Goal: Task Accomplishment & Management: Manage account settings

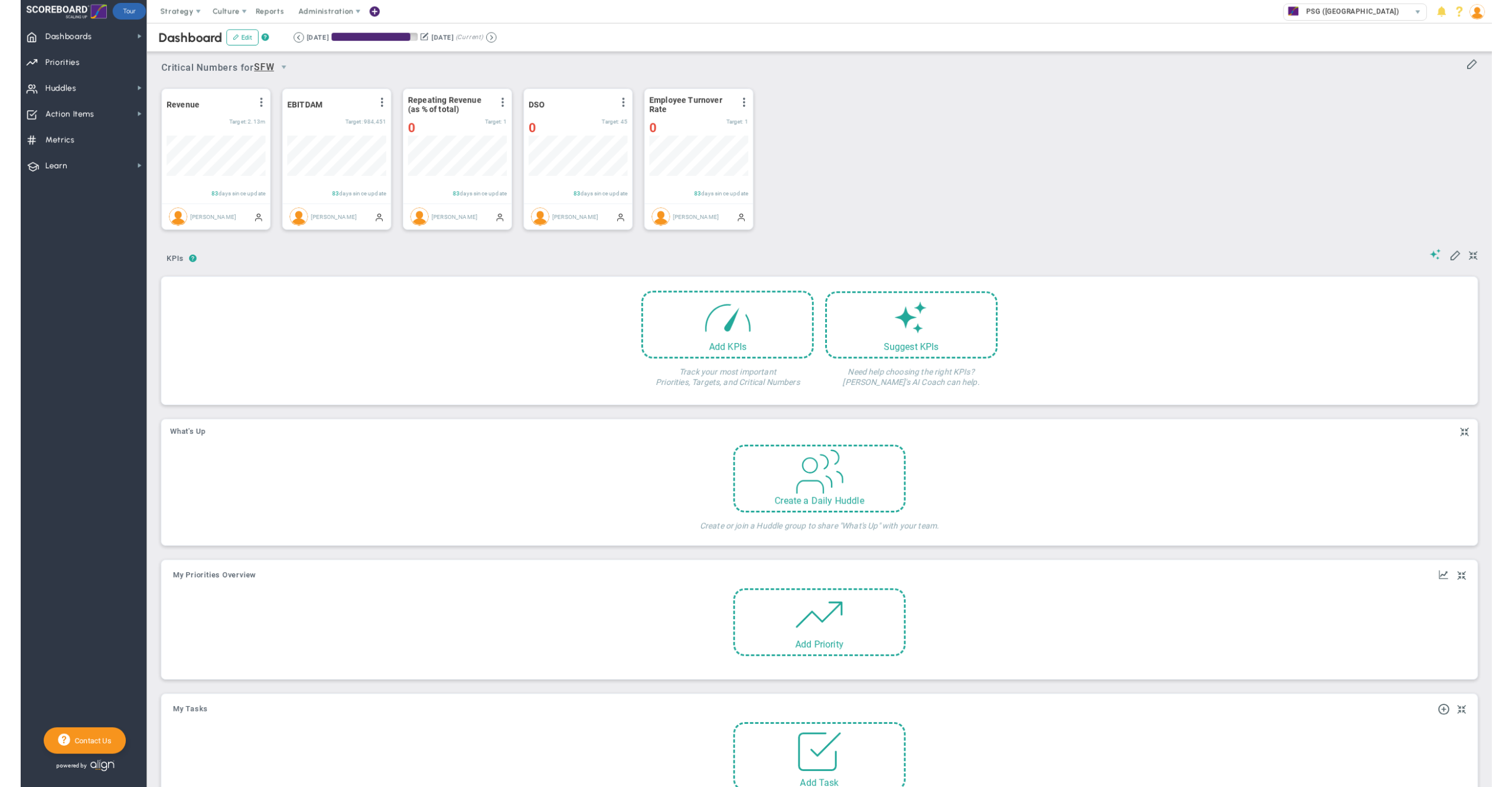
scroll to position [41, 100]
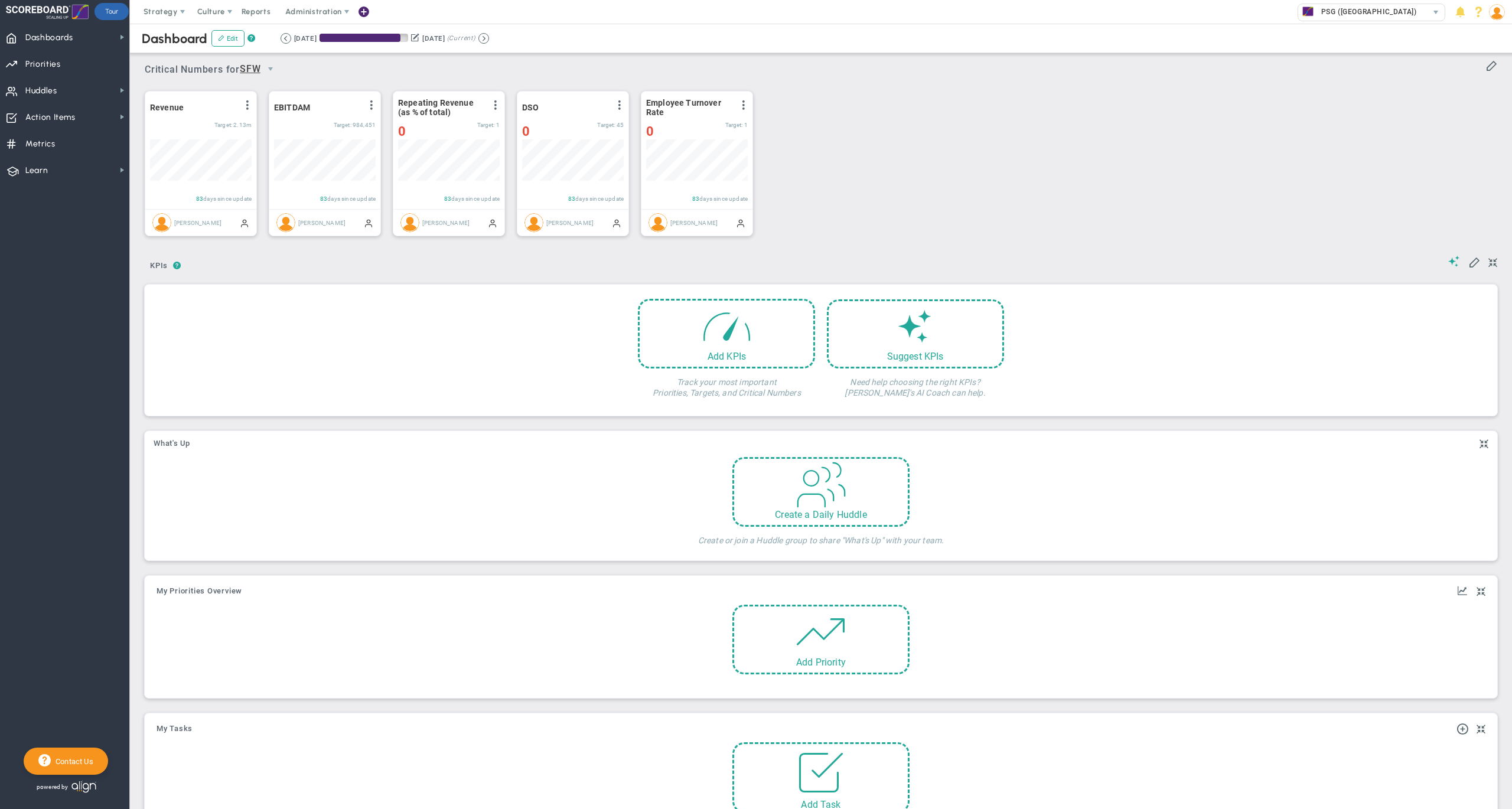
click at [858, 34] on div "Dashboard Edit ? Retrieving period... [DATE] [DATE] (Current)" at bounding box center [821, 39] width 1405 height 29
click at [856, 62] on div "Critical Numbers for SFW 113479 Critical Numbers for SFW Critical Numbers for S…" at bounding box center [821, 66] width 1353 height 31
click at [920, 40] on div "Dashboard Edit ? Retrieving period... [DATE] [DATE] (Current)" at bounding box center [821, 39] width 1405 height 29
click at [746, 25] on div "Dashboard Edit ? Retrieving period... [DATE] [DATE] (Current)" at bounding box center [821, 39] width 1405 height 29
click at [915, 22] on div "Strategy One Page Strategic Plan Alignment Checklist 4D Vision Summary Function…" at bounding box center [756, 12] width 1512 height 24
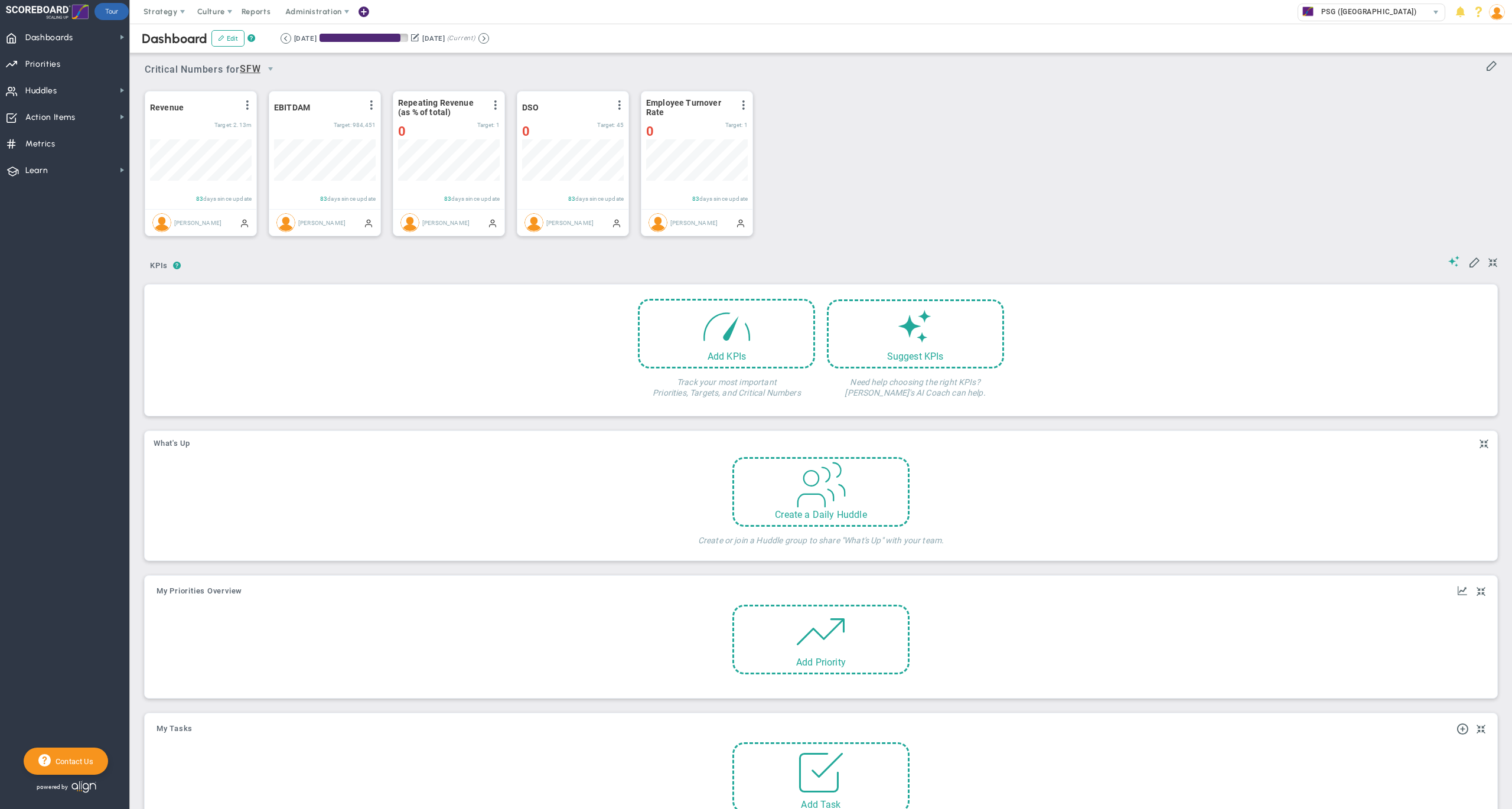
click at [842, 24] on div "Dashboard Edit ? Retrieving period... [DATE] [DATE] (Current)" at bounding box center [821, 39] width 1405 height 29
click at [803, 24] on div "Dashboard Edit ? Retrieving period... [DATE] [DATE] (Current)" at bounding box center [821, 39] width 1405 height 29
click at [798, 24] on div "Dashboard Edit ? Retrieving period... [DATE] [DATE] (Current)" at bounding box center [821, 39] width 1405 height 29
click at [1133, 40] on div "Dashboard Edit ? Retrieving period... [DATE] [DATE] (Current)" at bounding box center [821, 39] width 1405 height 29
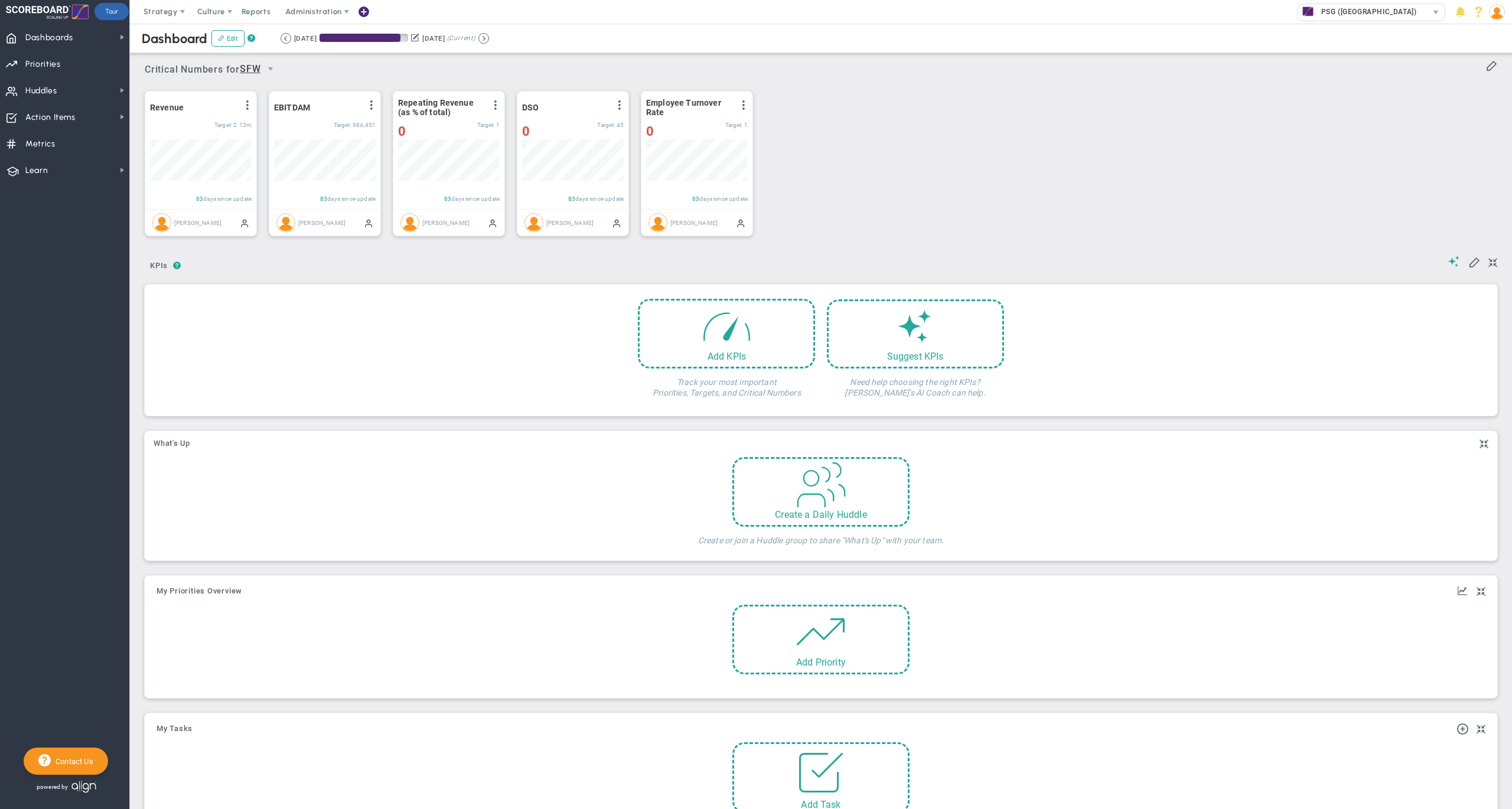
click at [898, 36] on div "Dashboard Edit ? Retrieving period... [DATE] [DATE] (Current)" at bounding box center [821, 39] width 1405 height 29
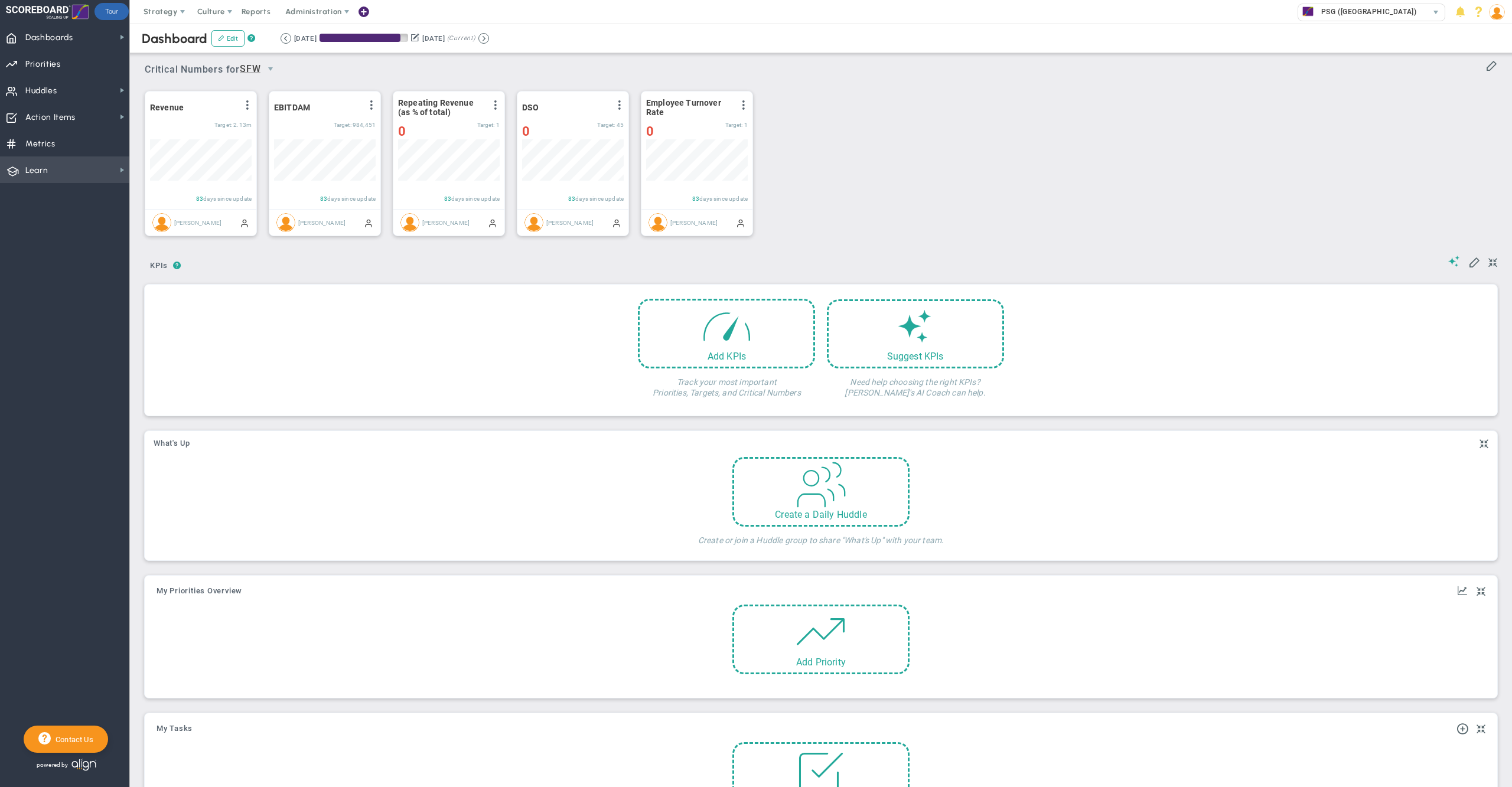
click at [50, 168] on span "Learn Learn" at bounding box center [65, 170] width 129 height 27
click at [161, 190] on span "Align Academy" at bounding box center [181, 190] width 54 height 11
click at [48, 168] on span "Learn" at bounding box center [37, 170] width 22 height 25
click at [759, 52] on div "Dashboard Edit ? Retrieving period... [DATE] [DATE] (Current)" at bounding box center [821, 39] width 1405 height 29
click at [72, 28] on span "Dashboards" at bounding box center [49, 37] width 48 height 25
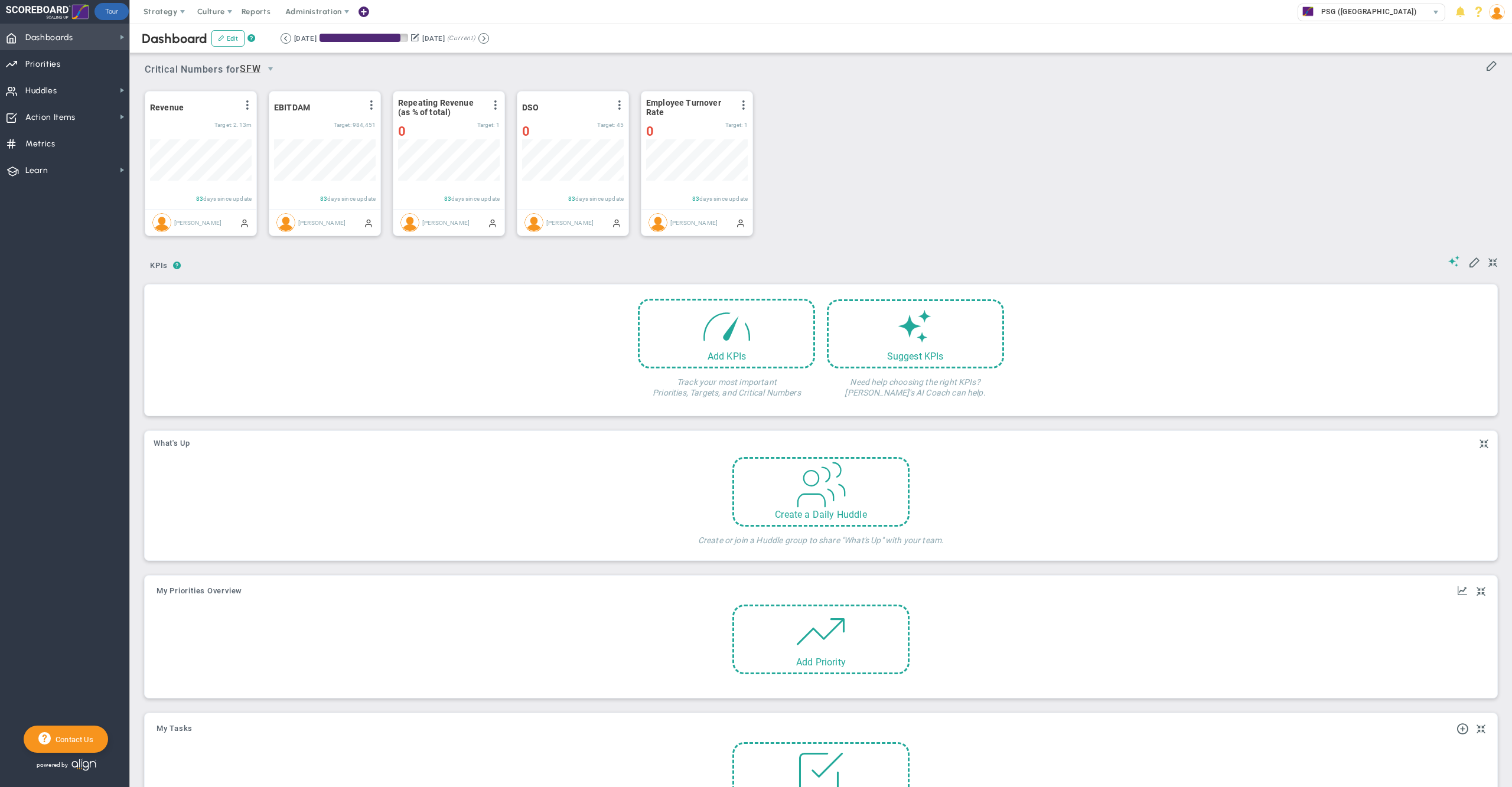
click at [66, 29] on span "Dashboards" at bounding box center [49, 37] width 48 height 25
click at [177, 99] on span "Data Table" at bounding box center [174, 104] width 40 height 11
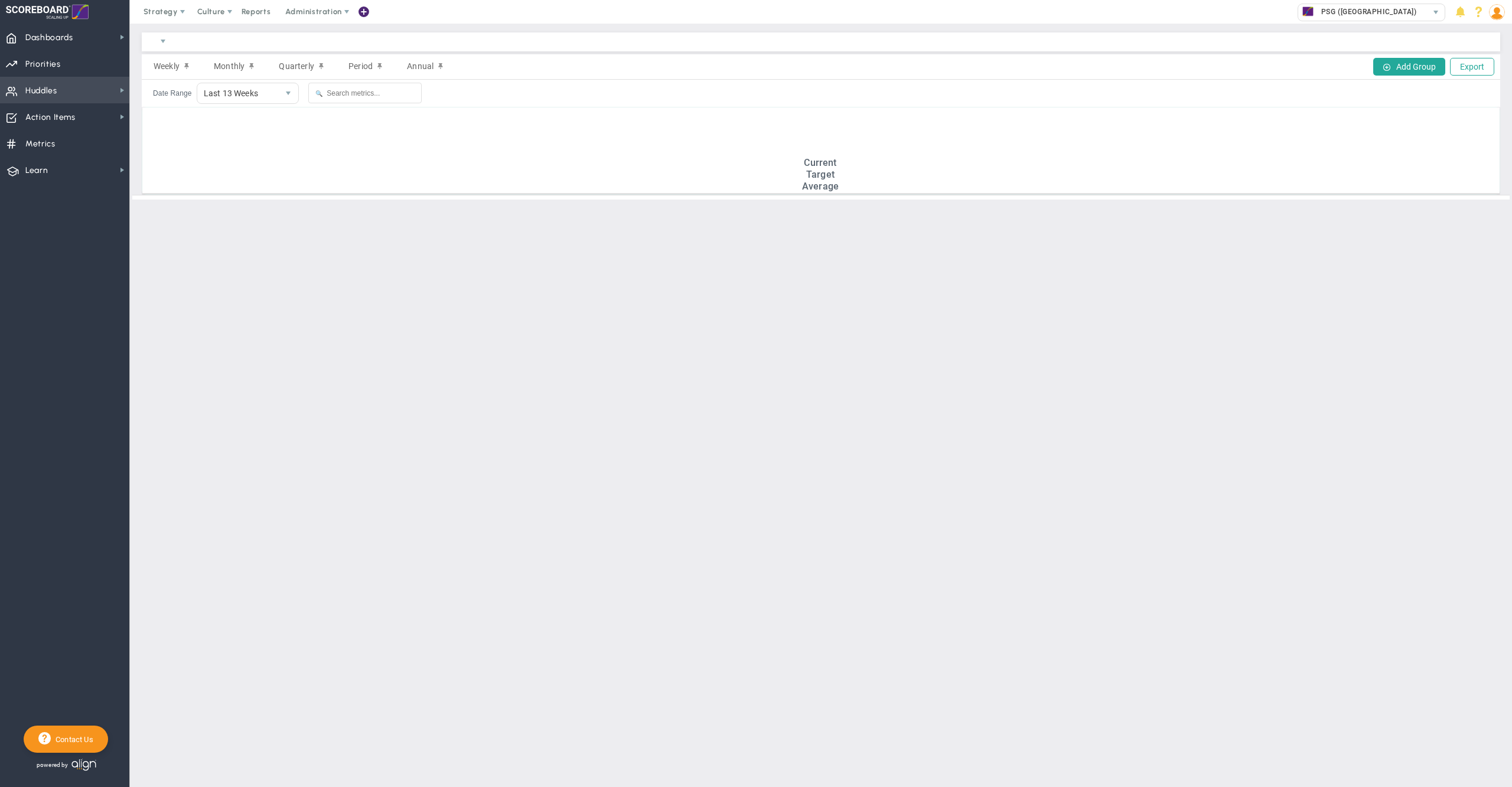
click at [62, 88] on span "Huddles Huddles" at bounding box center [65, 90] width 129 height 27
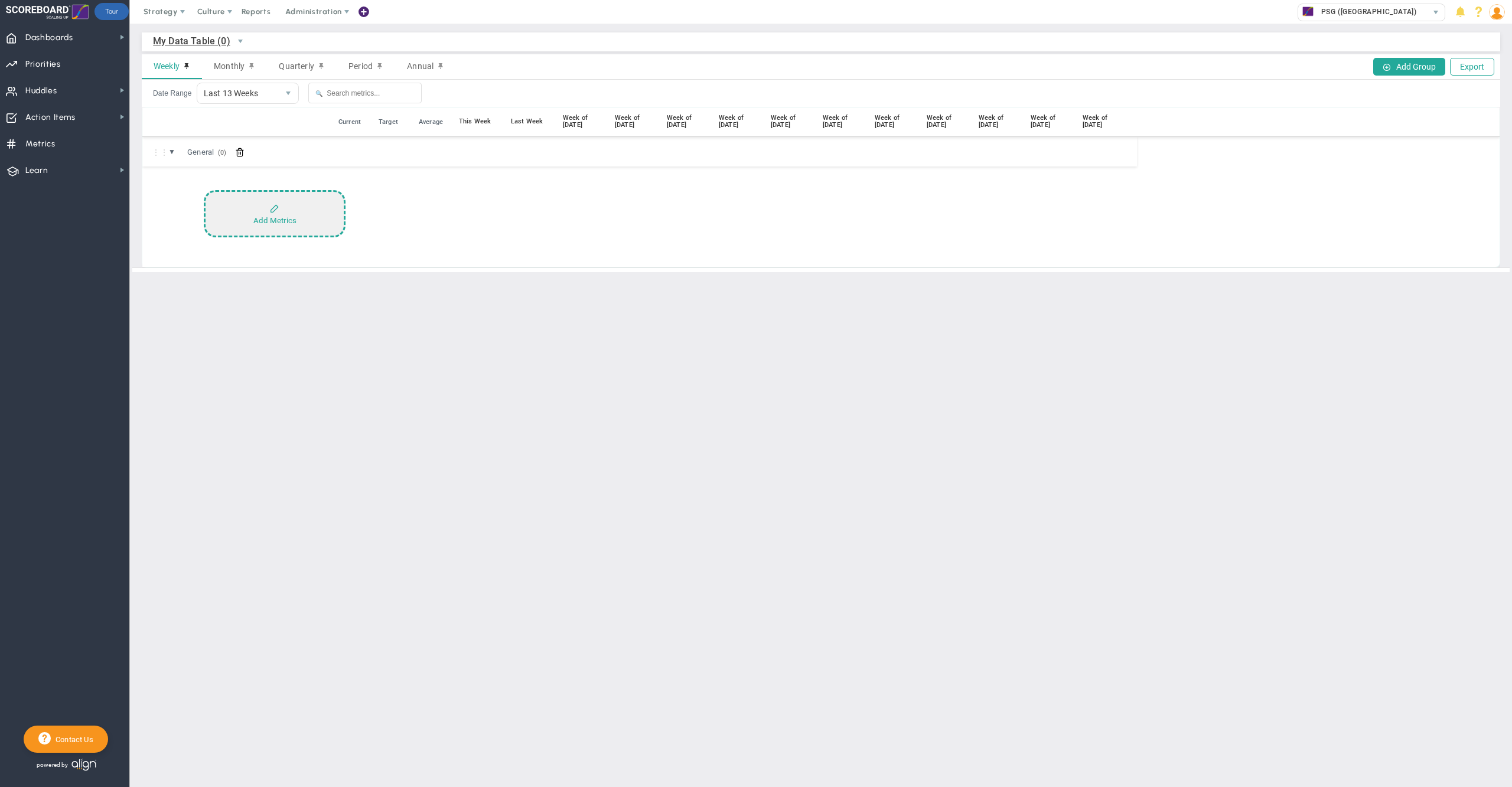
click at [277, 211] on button "Add Metrics" at bounding box center [274, 213] width 142 height 47
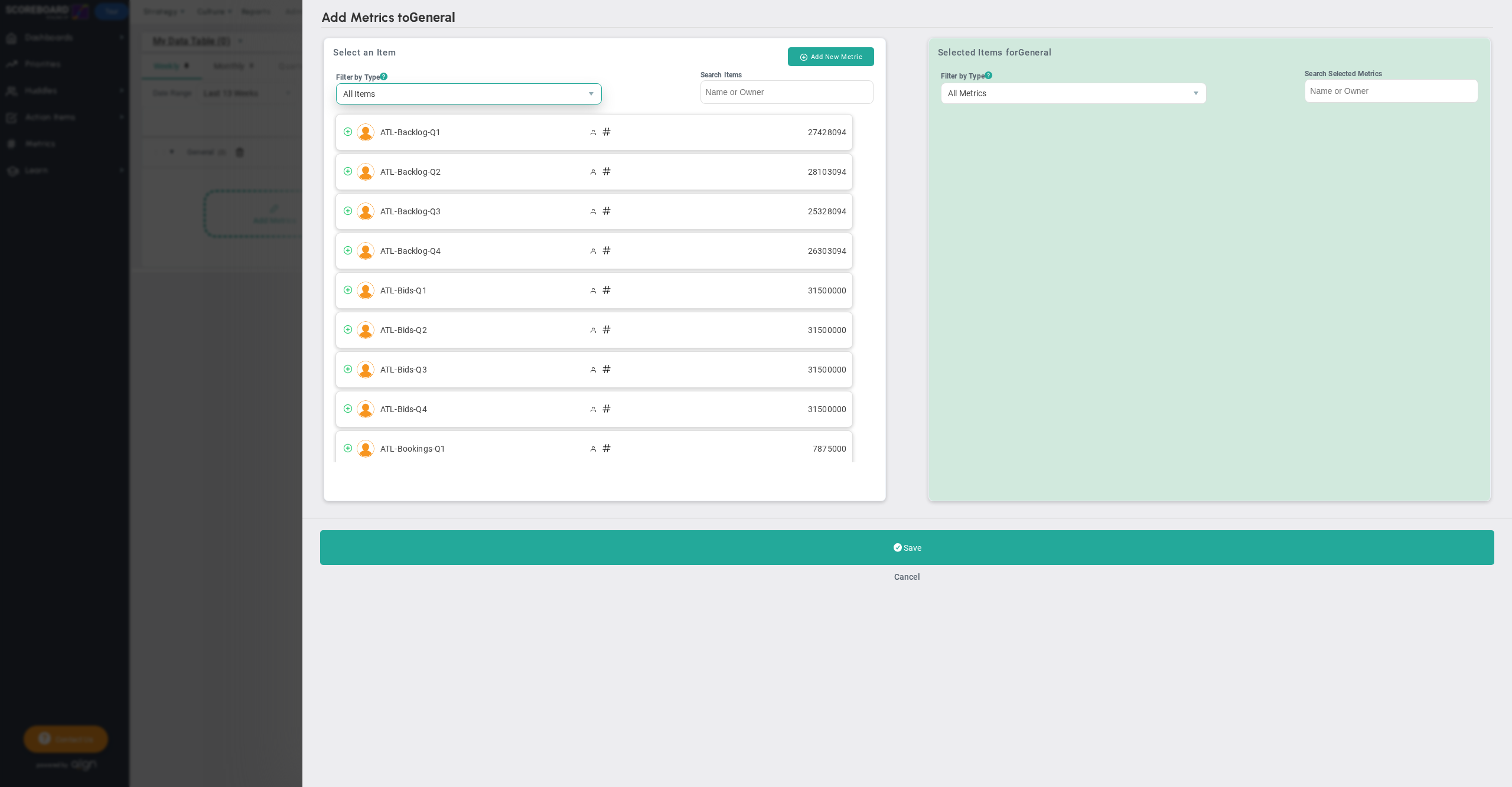
click at [545, 90] on span "All Items" at bounding box center [459, 93] width 244 height 20
click at [912, 578] on button "Cancel" at bounding box center [907, 576] width 26 height 9
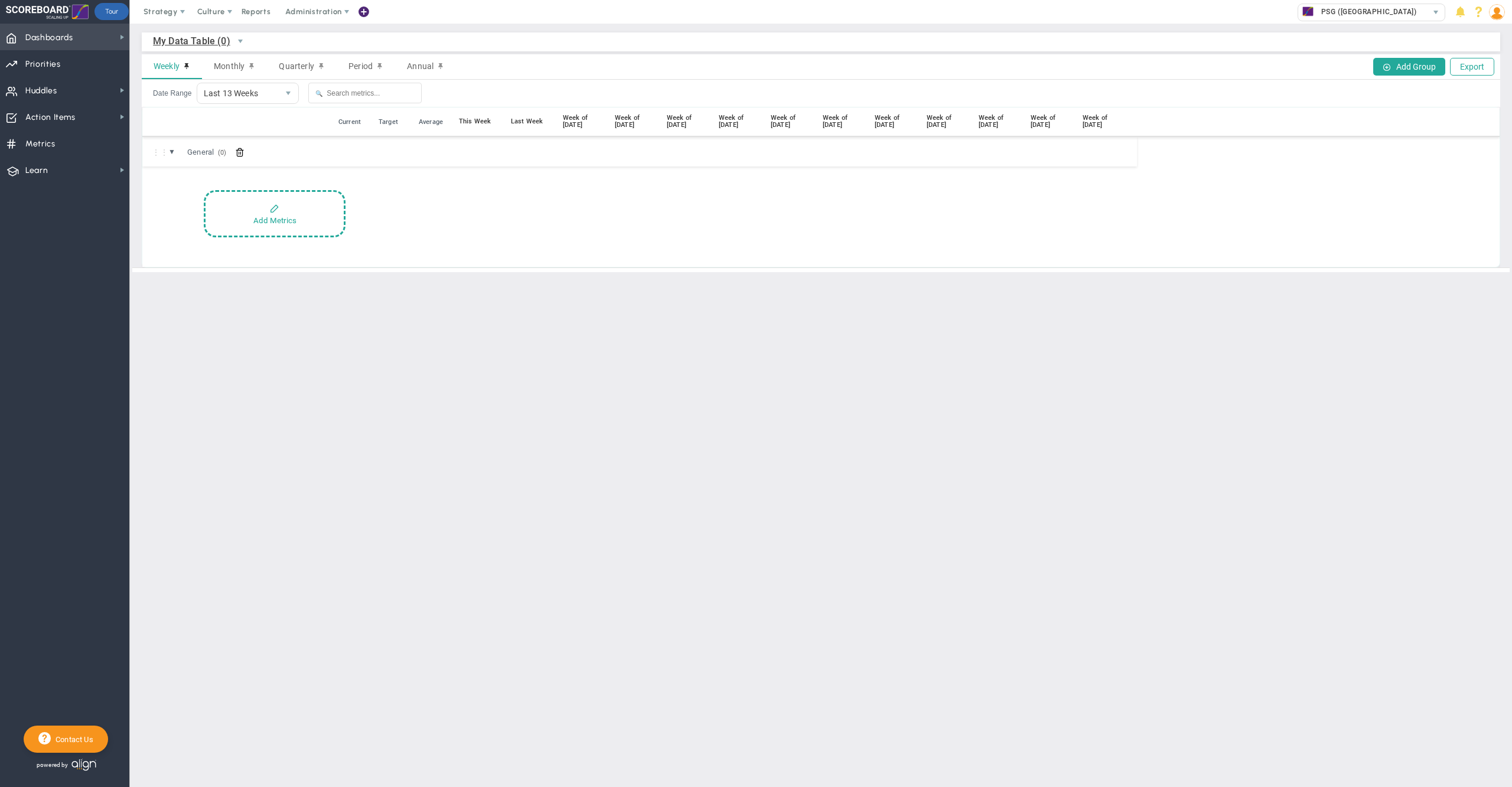
click at [100, 33] on span "Dashboards Dashboards" at bounding box center [65, 37] width 129 height 27
click at [183, 35] on span "My Dashboard" at bounding box center [180, 34] width 53 height 11
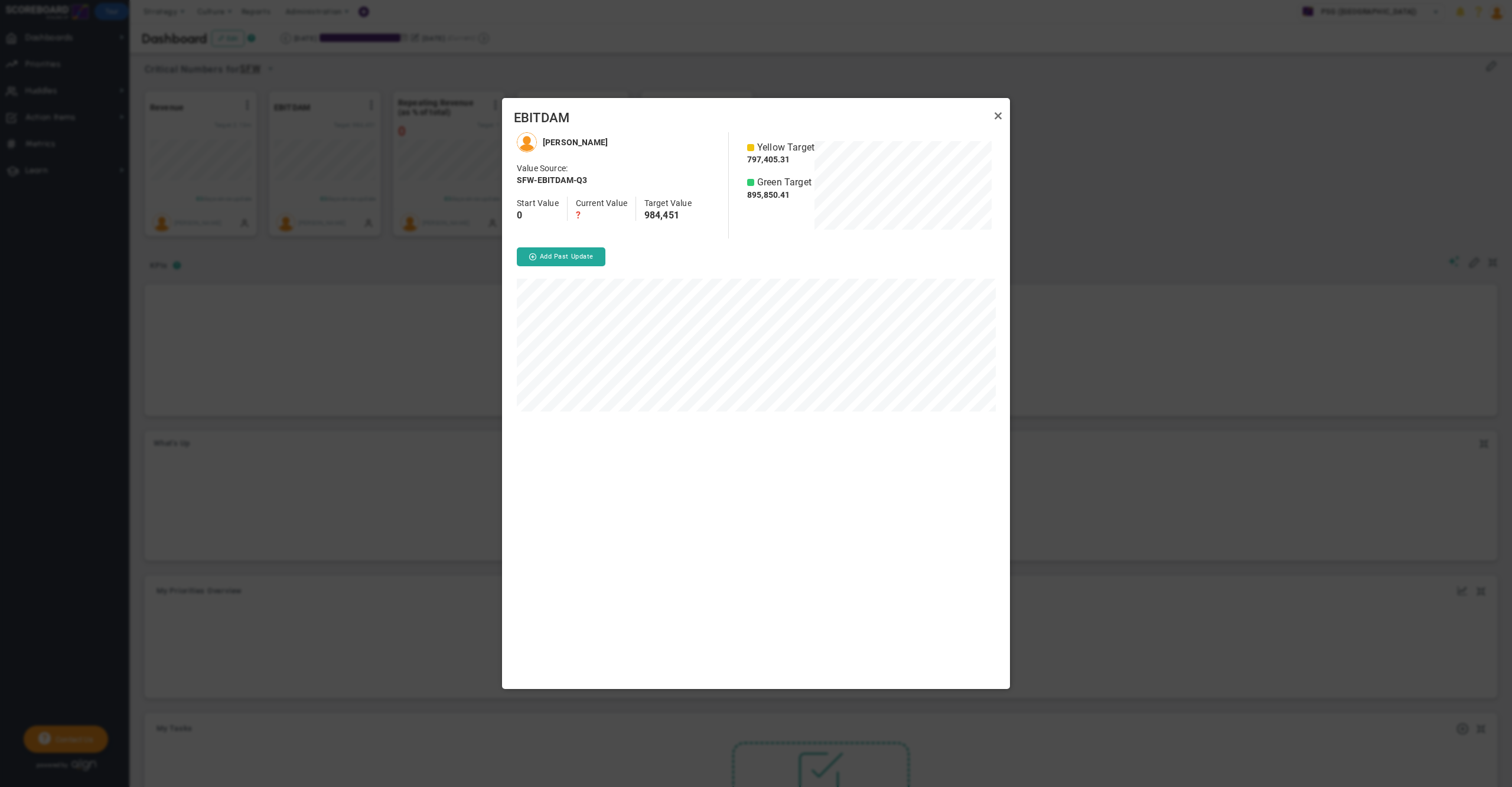
scroll to position [557, 508]
click at [1000, 117] on link "Close" at bounding box center [998, 116] width 14 height 14
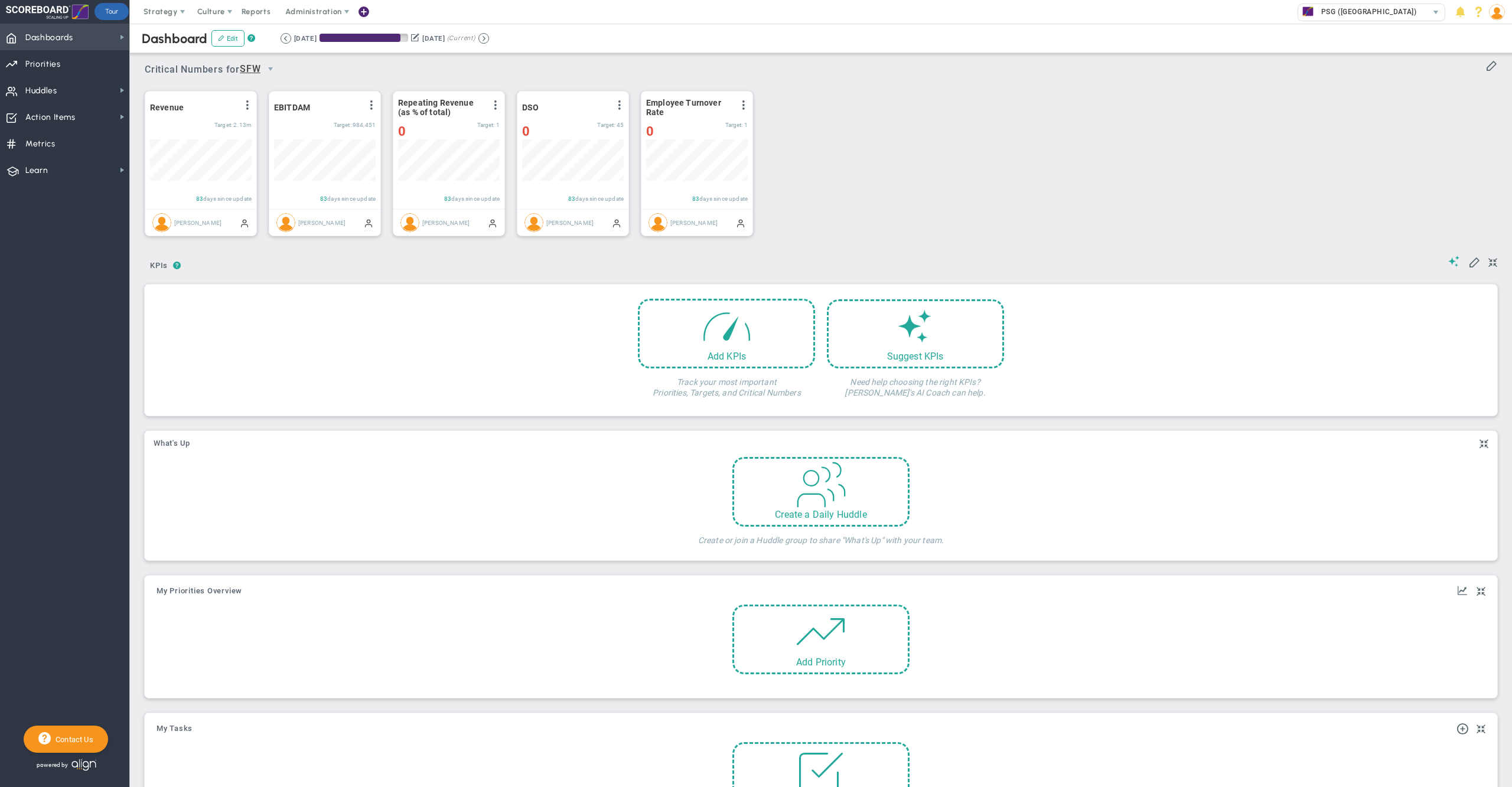
click at [79, 35] on span "Dashboards Dashboards" at bounding box center [65, 37] width 129 height 27
click at [152, 99] on div "Data Table" at bounding box center [188, 103] width 118 height 23
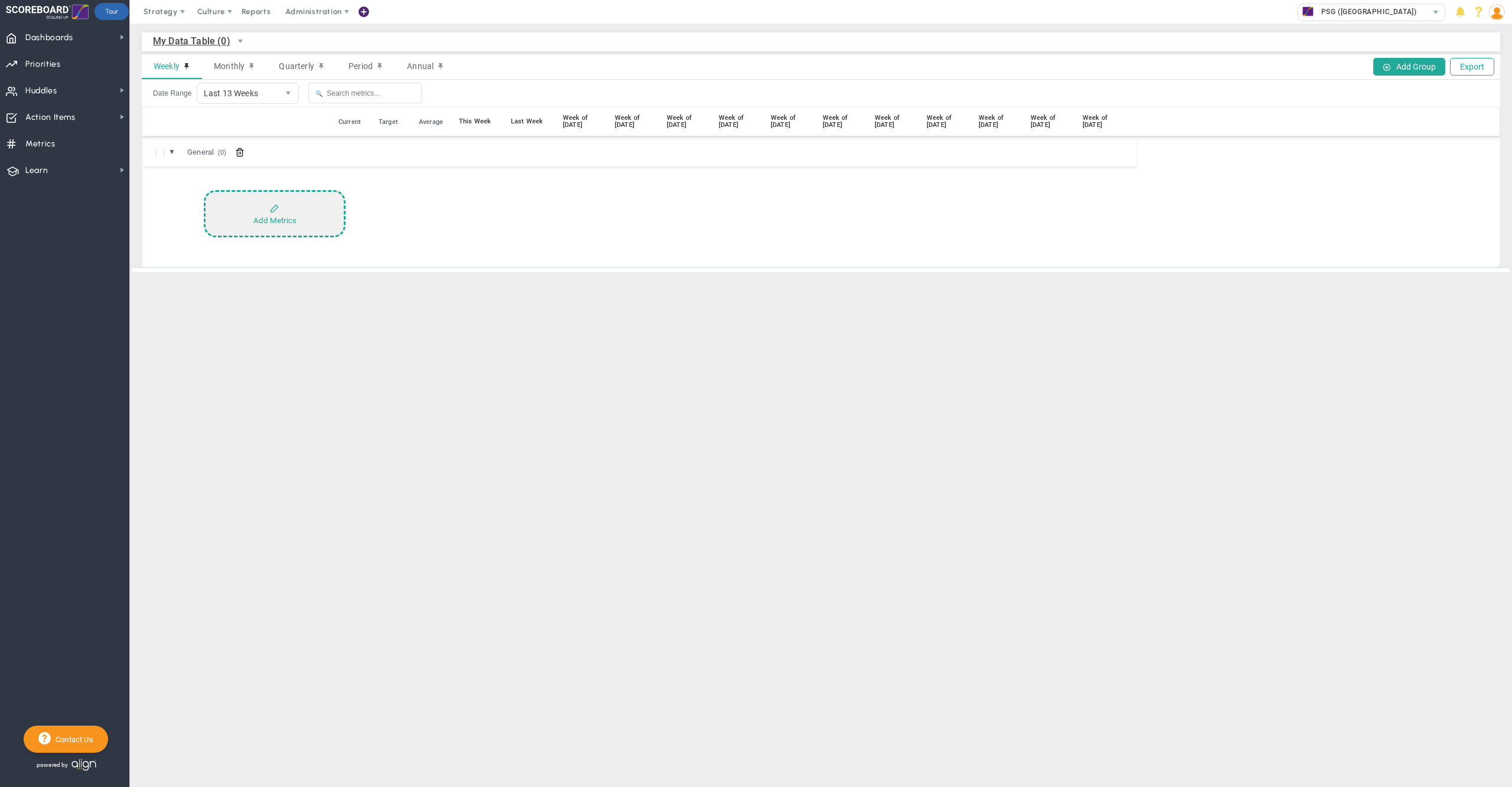
click at [270, 218] on div "Add Metrics" at bounding box center [274, 220] width 43 height 9
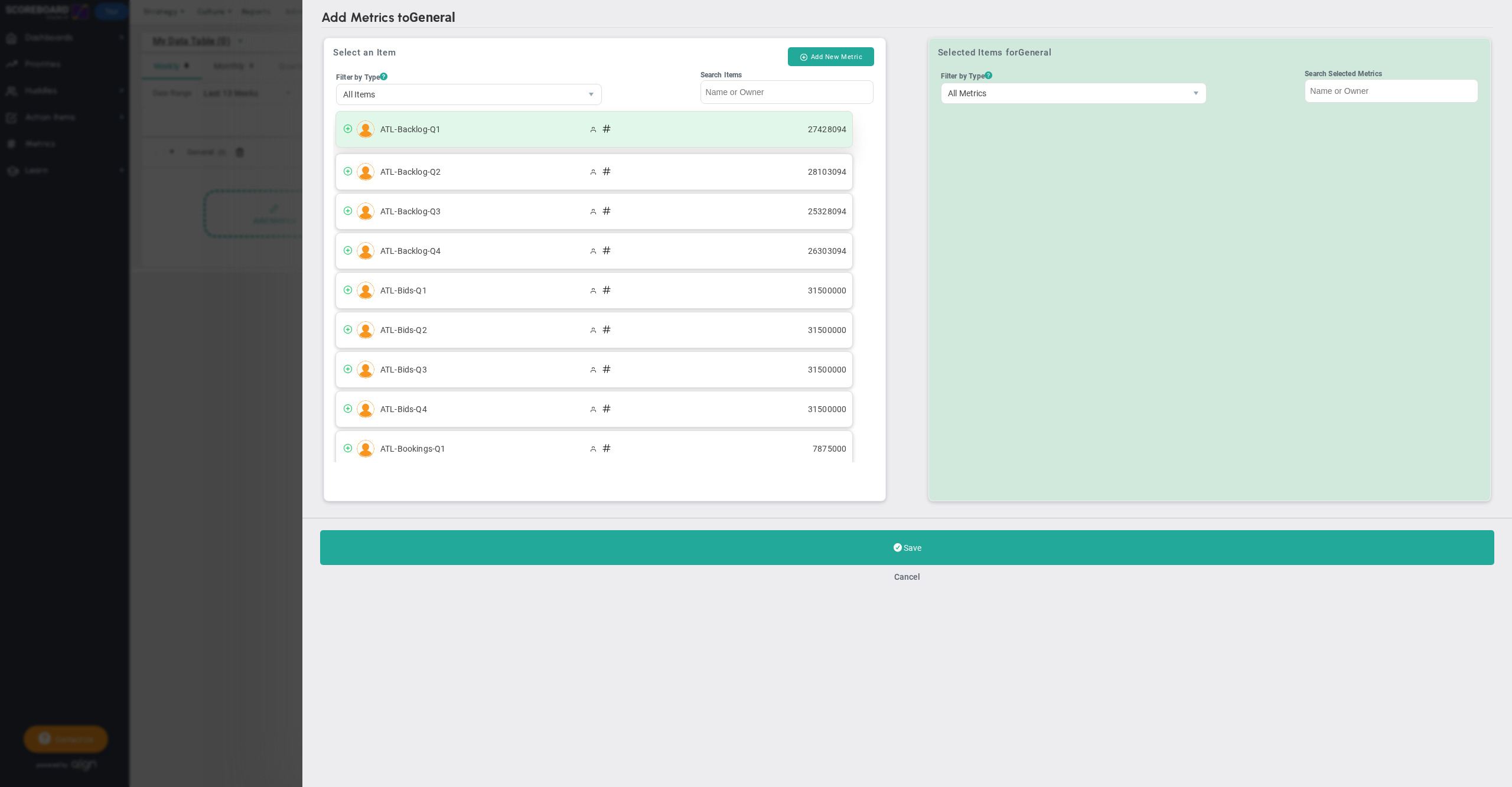
click at [430, 137] on div "ATL-Backlog-Q1 27428094" at bounding box center [594, 129] width 516 height 35
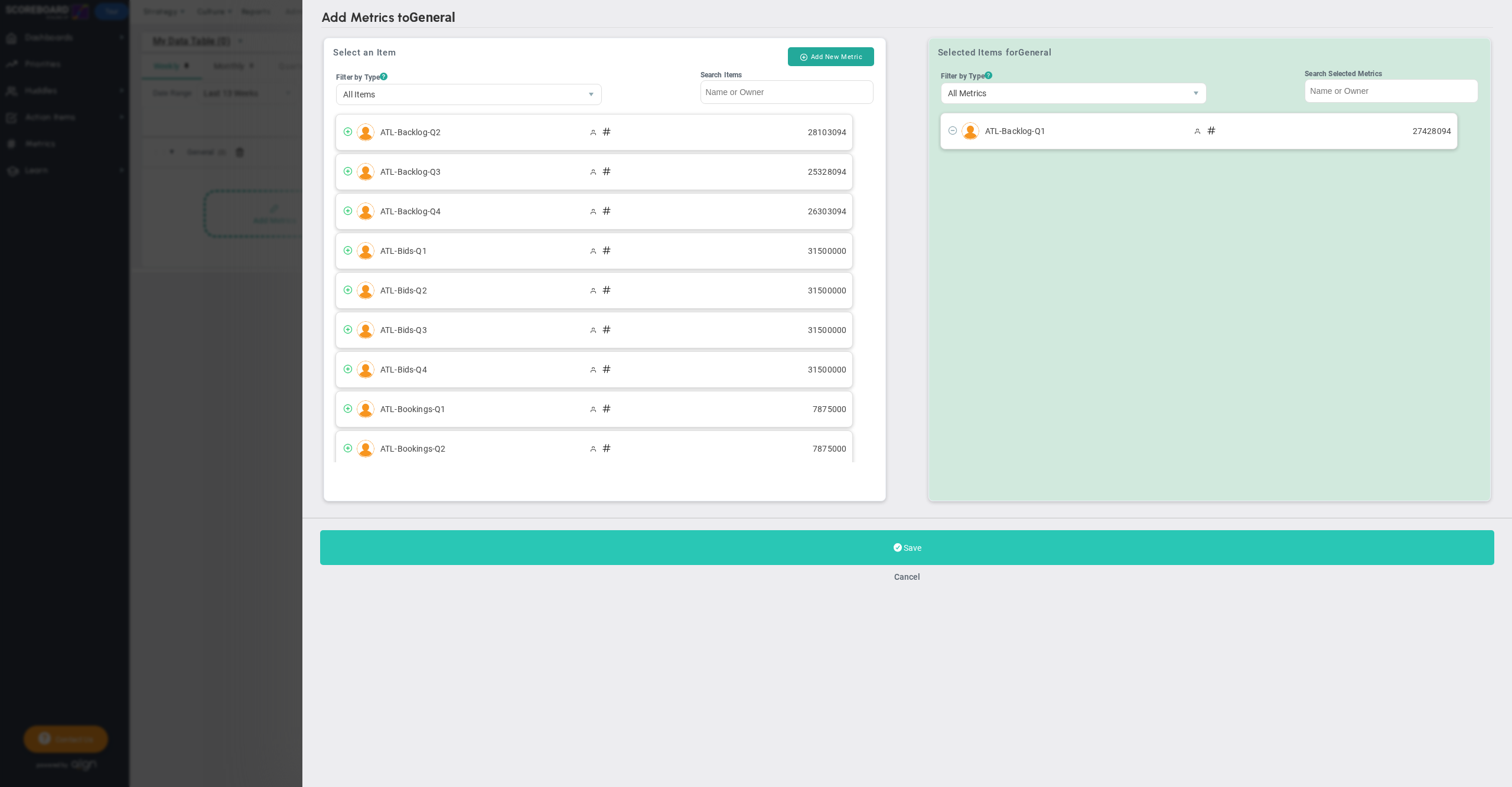
click at [628, 538] on button "Save" at bounding box center [907, 548] width 1174 height 35
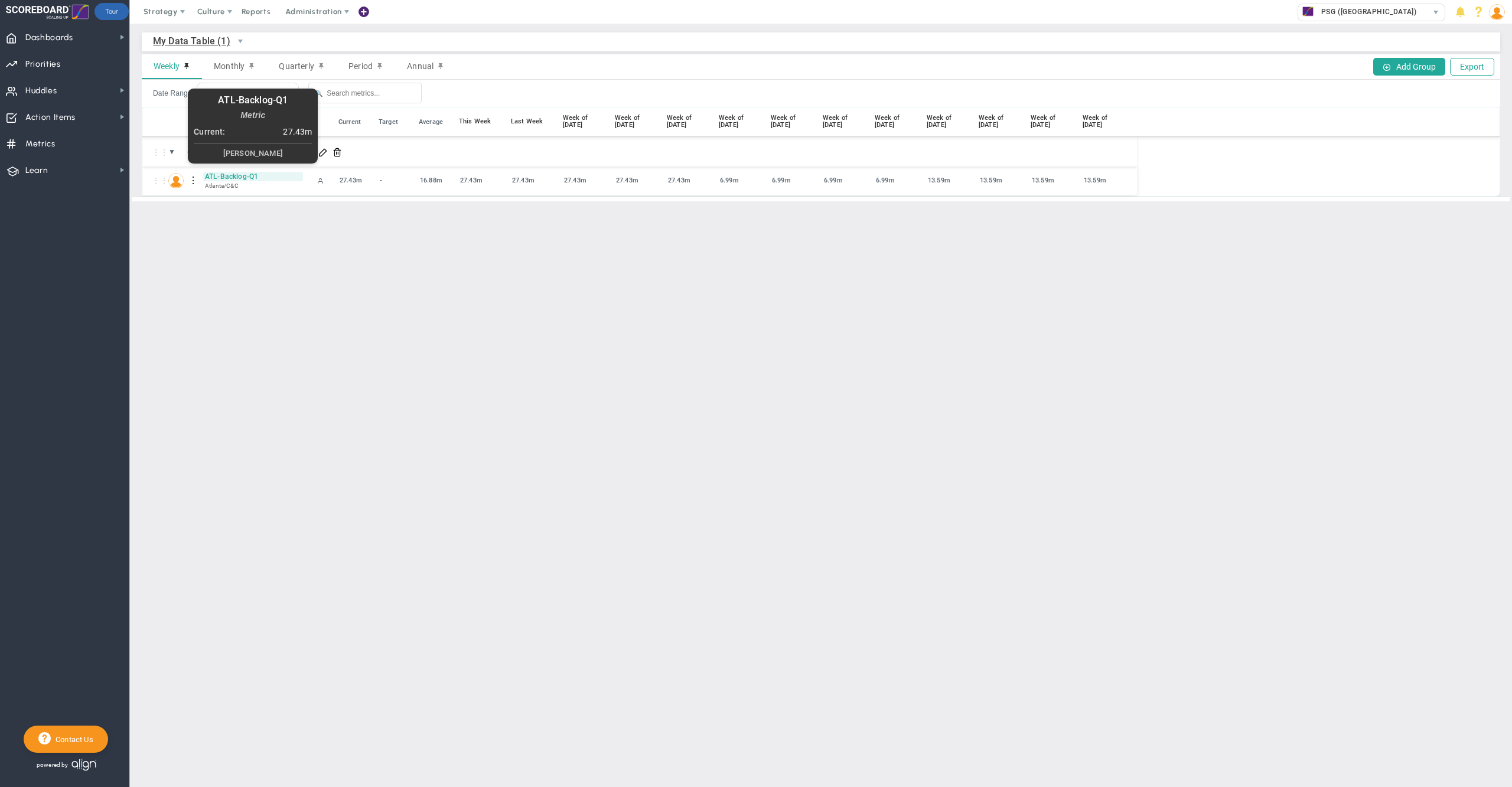
click at [227, 180] on span "ATL-Backlog-Q1" at bounding box center [253, 176] width 100 height 9
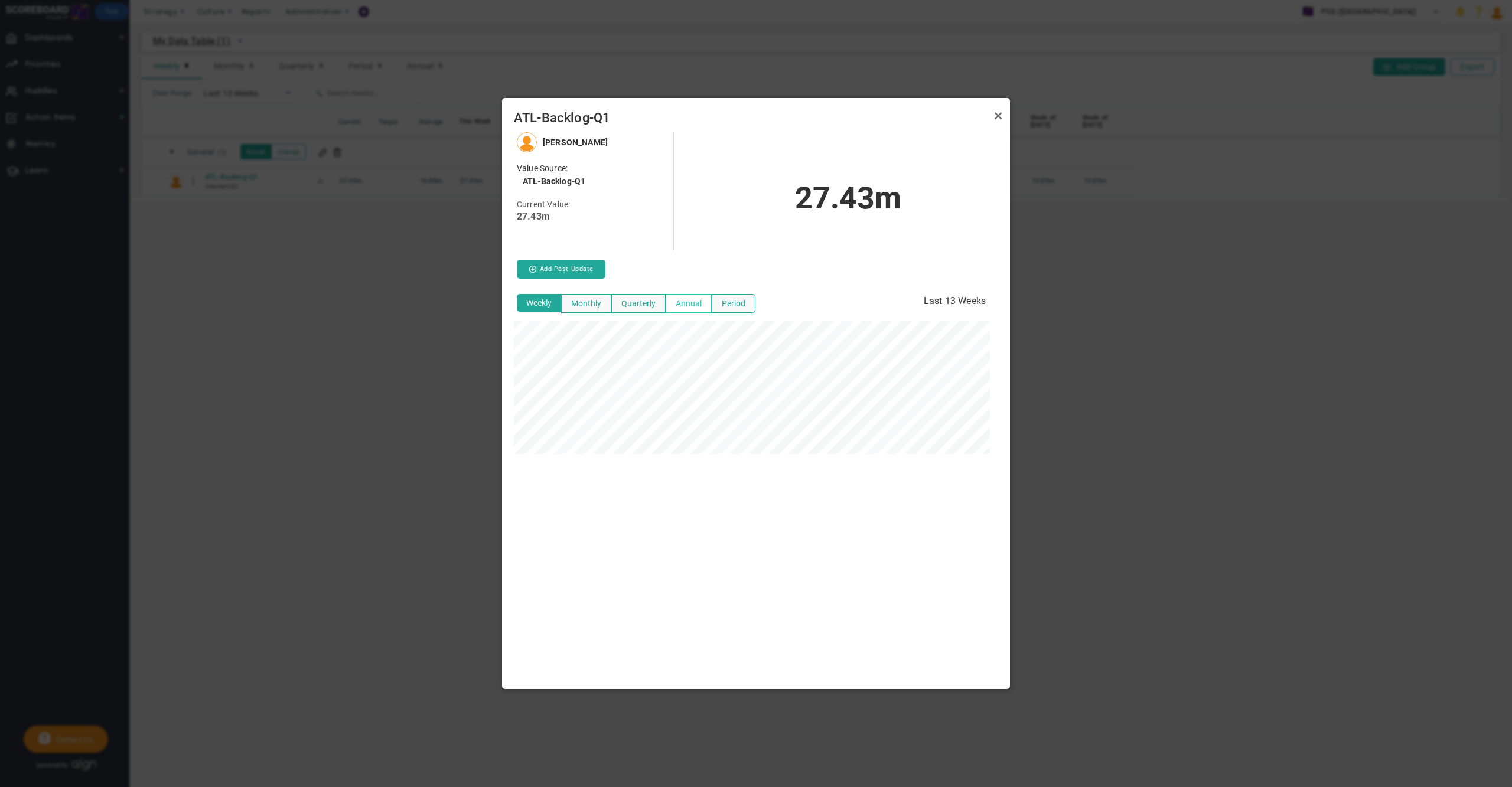
scroll to position [557, 508]
click at [997, 114] on link "Close" at bounding box center [998, 116] width 14 height 14
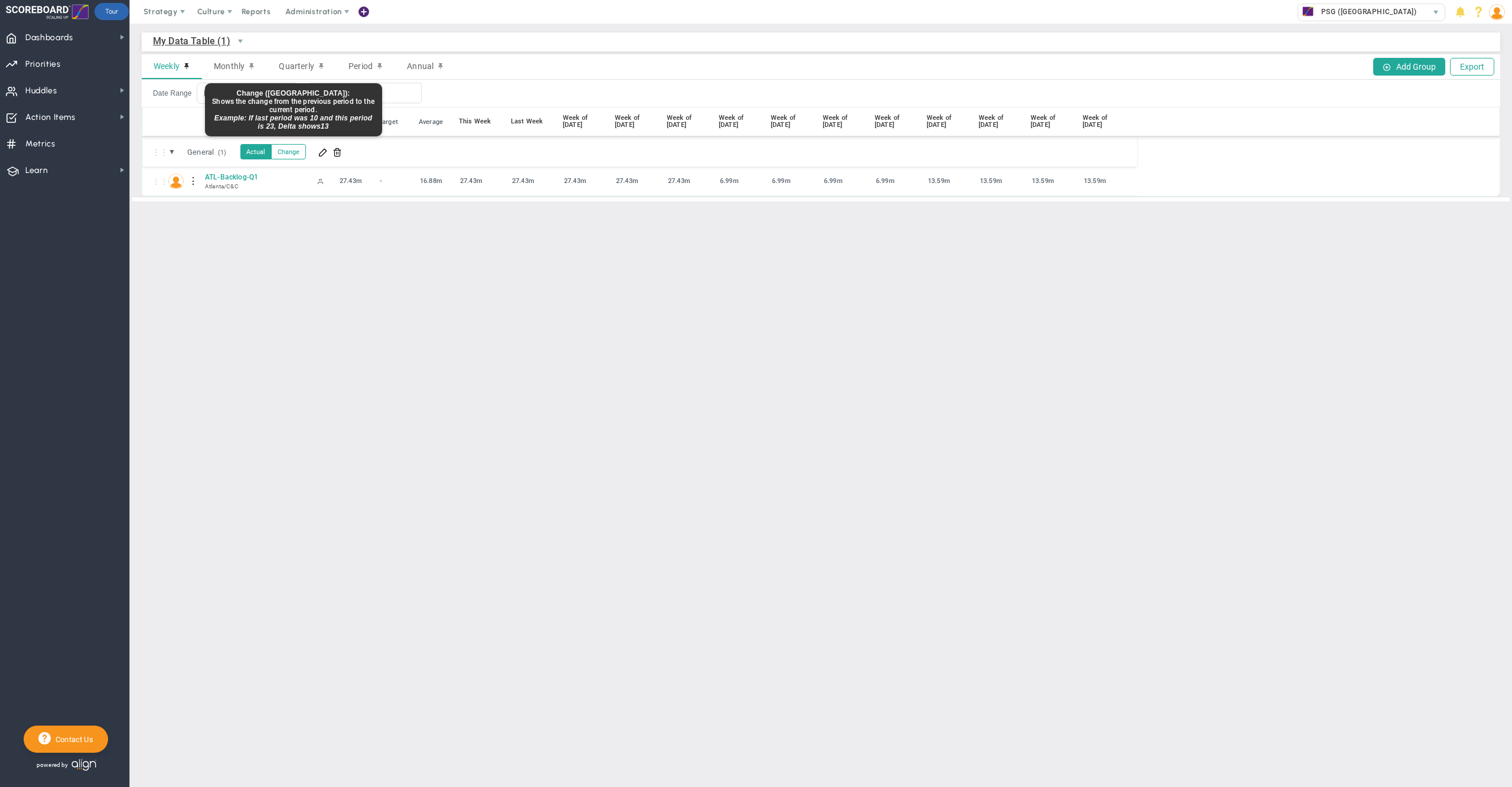
click at [298, 154] on button "Change" at bounding box center [289, 152] width 35 height 15
click at [258, 154] on button "Actual" at bounding box center [256, 152] width 32 height 15
click at [102, 39] on span "Dashboards Dashboards" at bounding box center [65, 37] width 129 height 27
click at [720, 60] on div "Weekly Monthly Quarterly Period Annual Add Group Export" at bounding box center [821, 67] width 1358 height 25
click at [743, 331] on main "My Data Table (1) My Data Table → My Data Table Weekly Monthly Quarterly Period…" at bounding box center [821, 406] width 1382 height 764
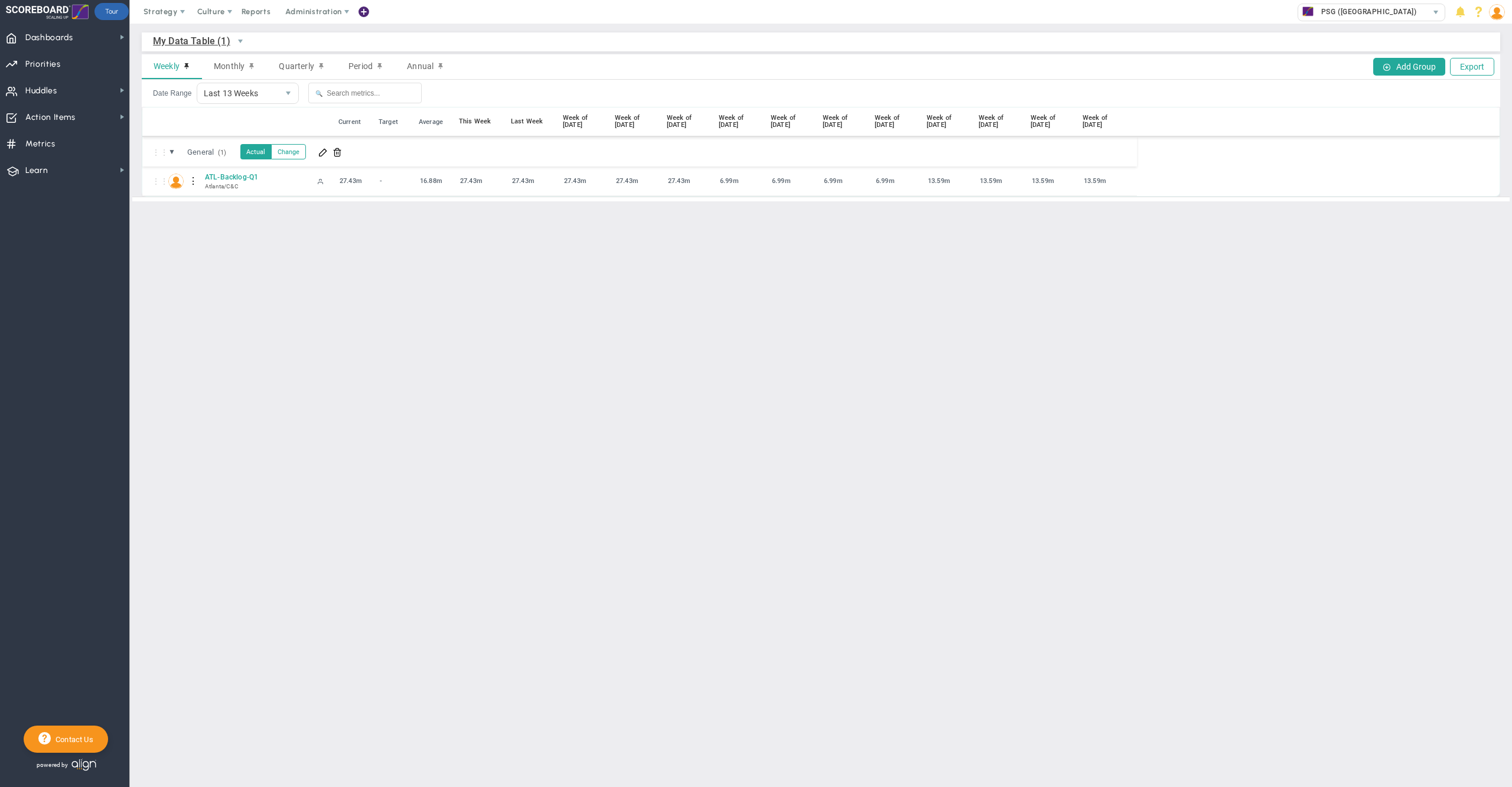
click at [842, 59] on div "Weekly Monthly Quarterly Period Annual Add Group Export" at bounding box center [821, 67] width 1358 height 25
click at [708, 239] on main "My Data Table (1) My Data Table → My Data Table Weekly Monthly Quarterly Period…" at bounding box center [821, 406] width 1382 height 764
click at [1494, 20] on img at bounding box center [1497, 12] width 16 height 16
click at [1473, 131] on span "Sign Out" at bounding box center [1460, 130] width 95 height 24
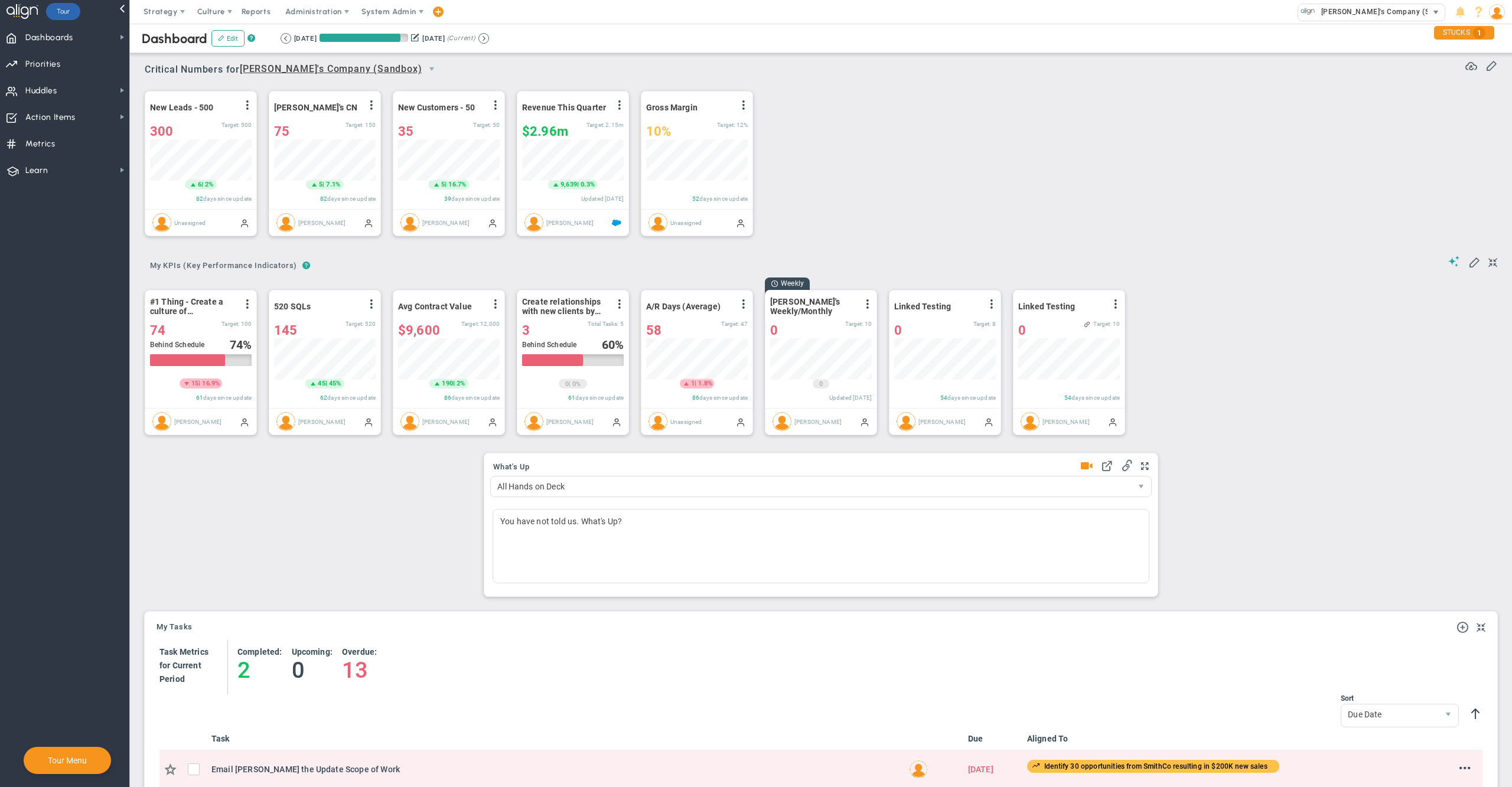
click at [1349, 14] on span "Alex's Company (Sandbox)" at bounding box center [1387, 12] width 143 height 15
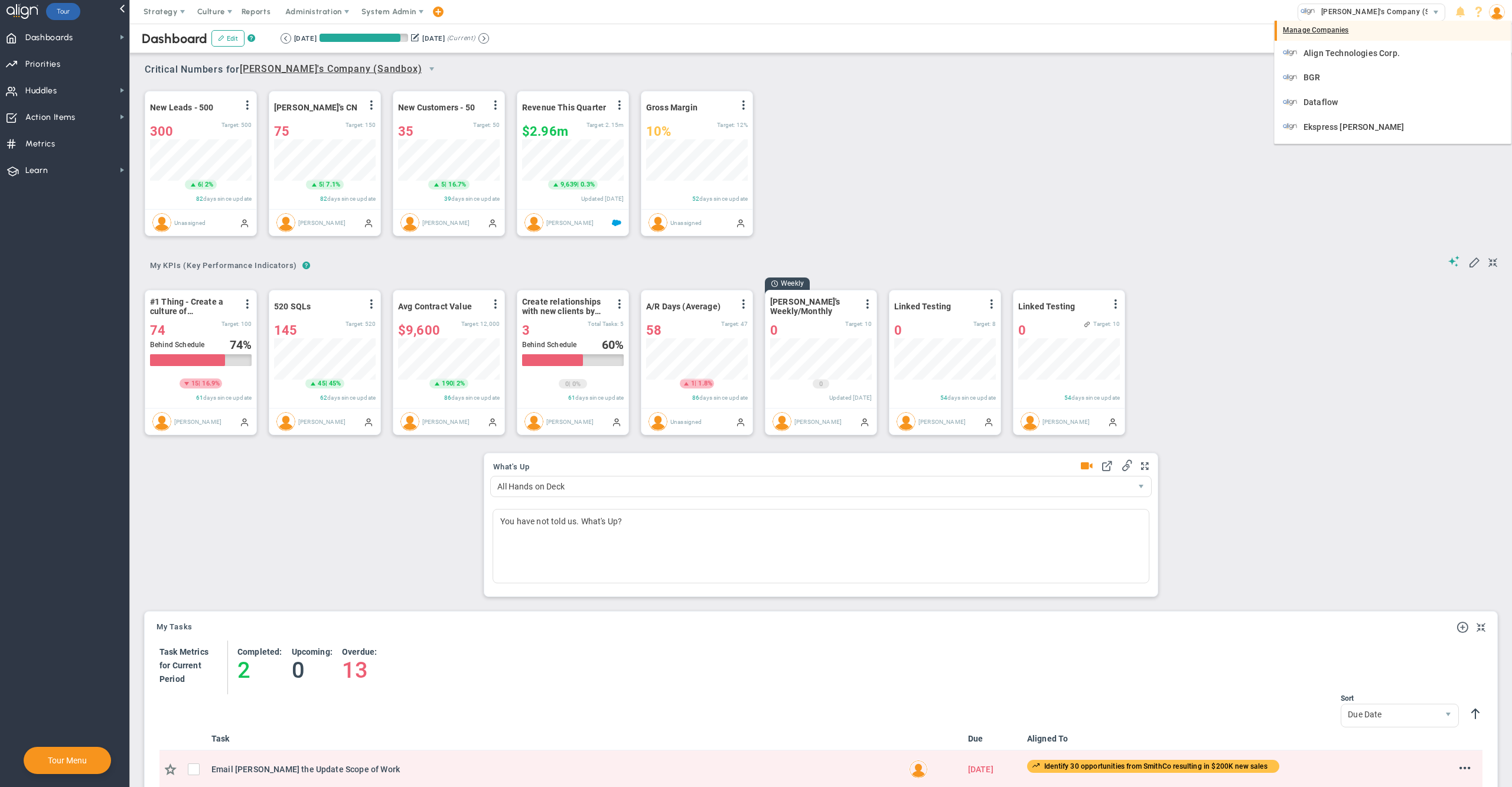
click at [1322, 36] on div "Manage Companies" at bounding box center [1393, 30] width 237 height 20
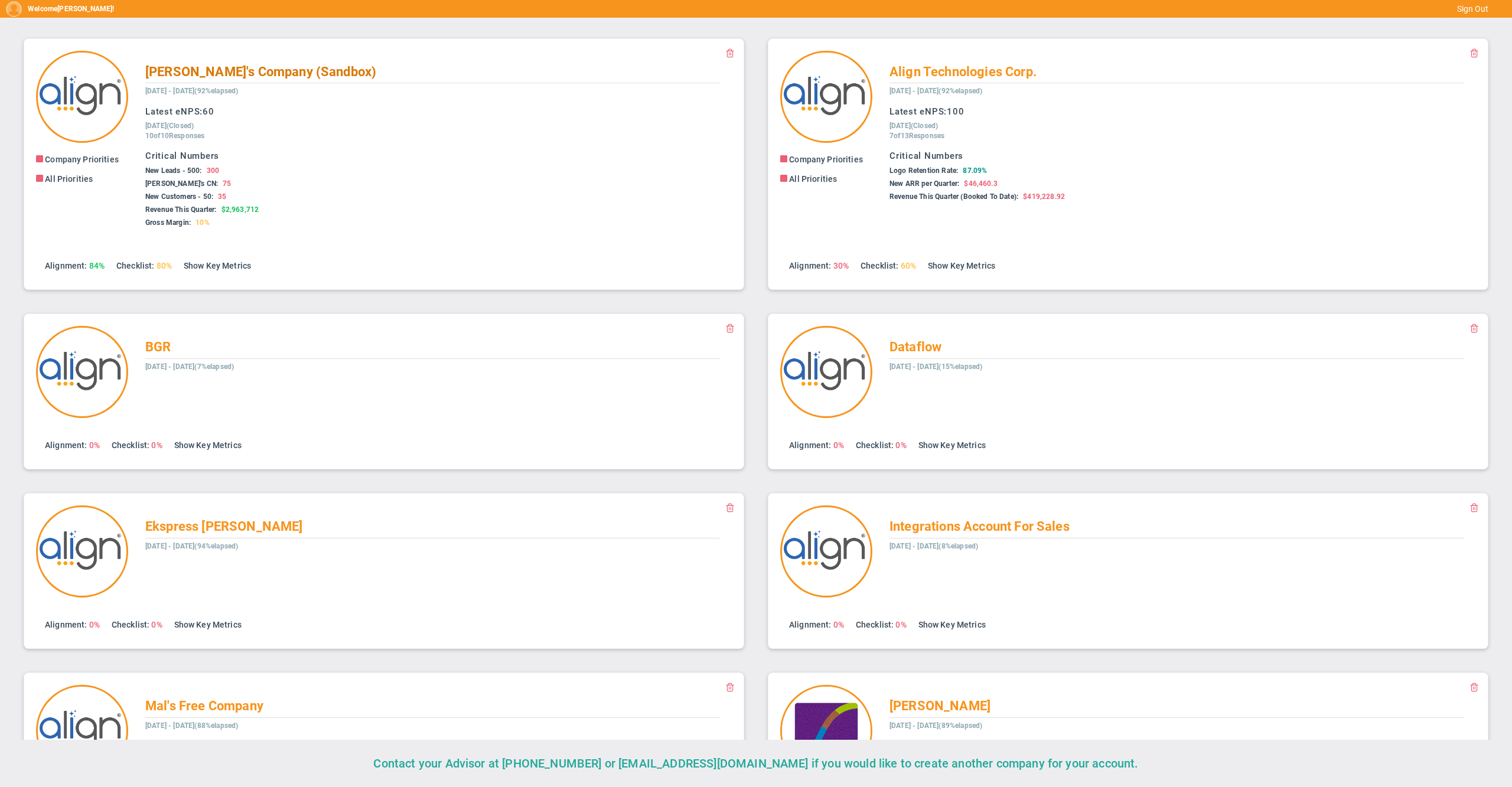
click at [241, 74] on span "Alex's Company (Sandbox)" at bounding box center [260, 72] width 231 height 15
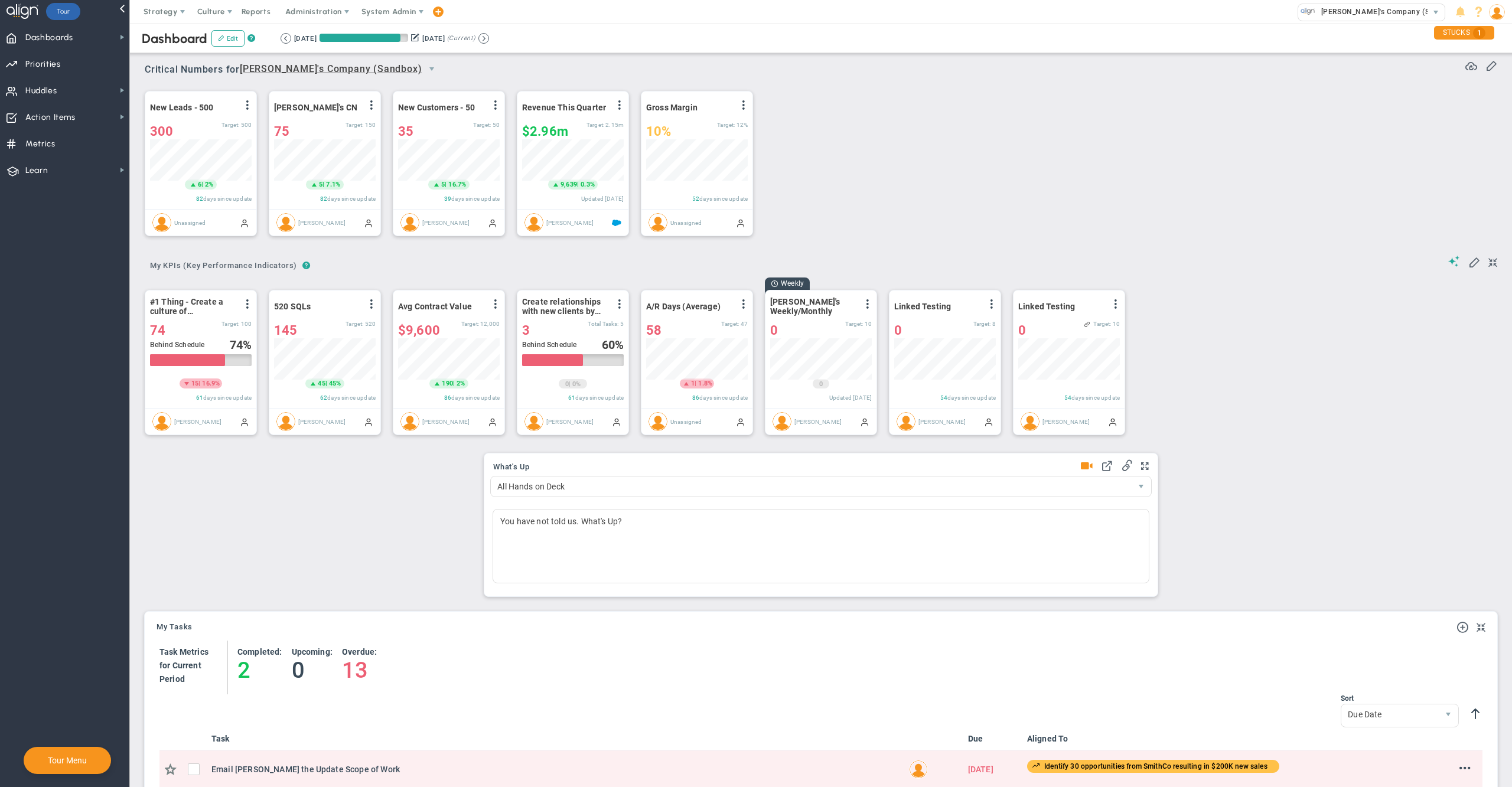
scroll to position [590604, 590458]
